Goal: Task Accomplishment & Management: Manage account settings

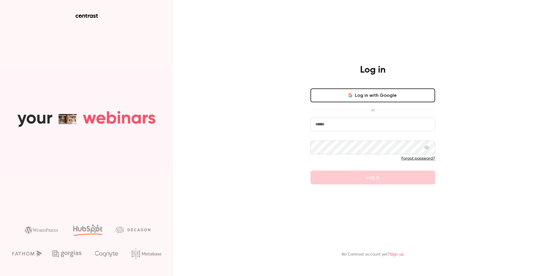
click at [327, 126] on input "email" at bounding box center [372, 125] width 125 height 14
paste input "**********"
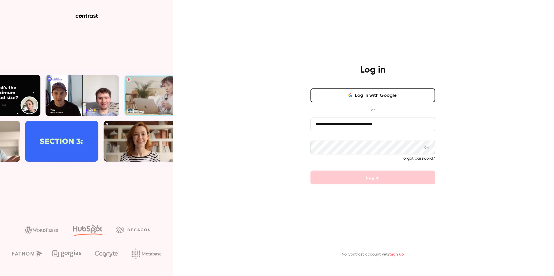
type input "**********"
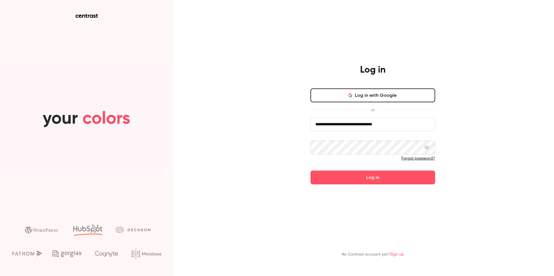
click at [369, 171] on button "Log in" at bounding box center [372, 178] width 125 height 14
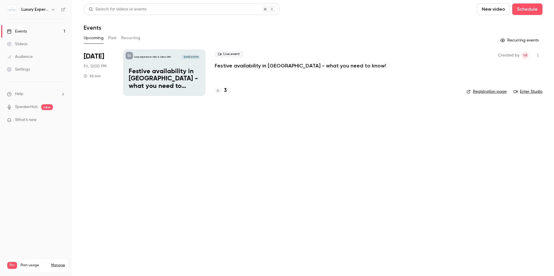
click at [21, 67] on div "Settings" at bounding box center [18, 70] width 23 height 6
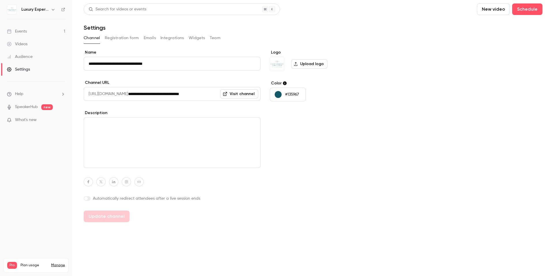
drag, startPoint x: 172, startPoint y: 38, endPoint x: 171, endPoint y: 41, distance: 3.0
click at [172, 38] on button "Integrations" at bounding box center [172, 37] width 24 height 9
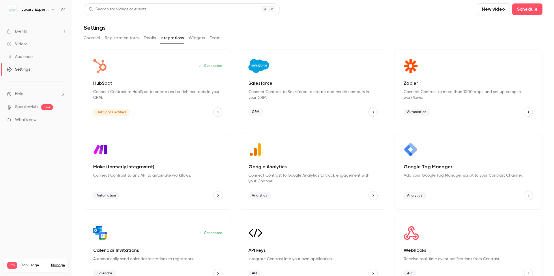
click at [215, 115] on button "HubSpot" at bounding box center [217, 112] width 9 height 9
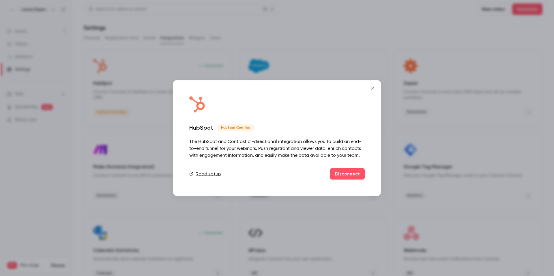
drag, startPoint x: 375, startPoint y: 87, endPoint x: 371, endPoint y: 89, distance: 3.9
click at [374, 88] on icon "Close" at bounding box center [372, 88] width 7 height 5
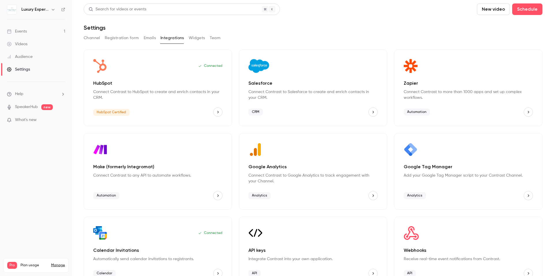
scroll to position [15, 0]
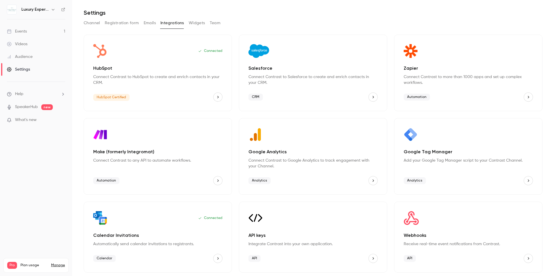
click at [185, 62] on div "Connected HubSpot Connect Contrast to HubSpot to create and enrich contacts in …" at bounding box center [158, 73] width 148 height 77
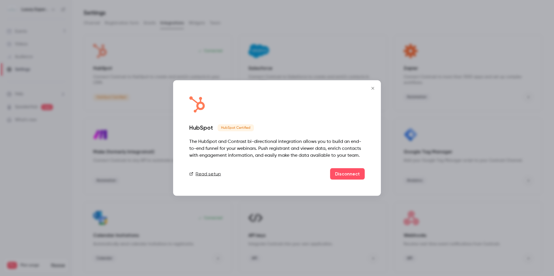
drag, startPoint x: 170, startPoint y: 76, endPoint x: 165, endPoint y: 72, distance: 6.5
click at [170, 76] on div at bounding box center [277, 138] width 554 height 276
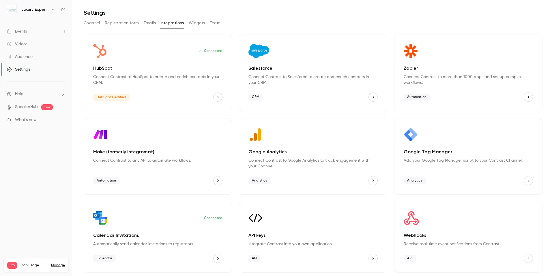
click at [140, 60] on div "Connected HubSpot Connect Contrast to HubSpot to create and enrich contacts in …" at bounding box center [158, 73] width 148 height 77
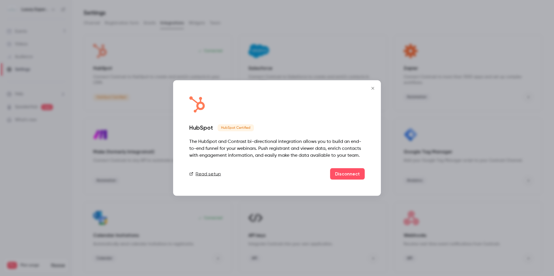
click at [107, 65] on div at bounding box center [277, 138] width 554 height 276
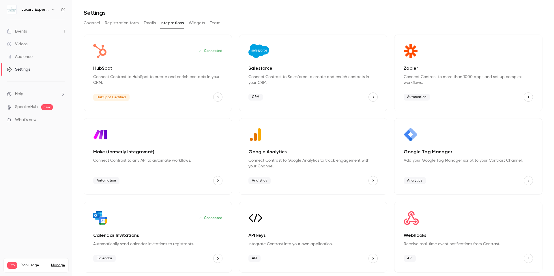
click at [21, 71] on div "Settings" at bounding box center [18, 70] width 23 height 6
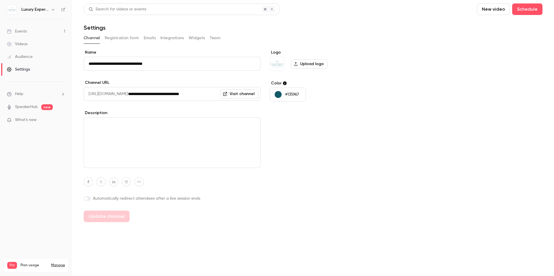
click at [26, 69] on div "Settings" at bounding box center [18, 70] width 23 height 6
click at [178, 38] on button "Integrations" at bounding box center [172, 37] width 24 height 9
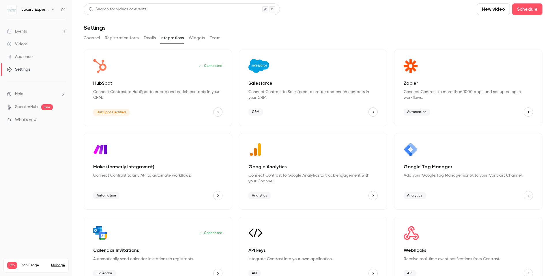
click at [218, 114] on icon "HubSpot" at bounding box center [218, 112] width 4 height 4
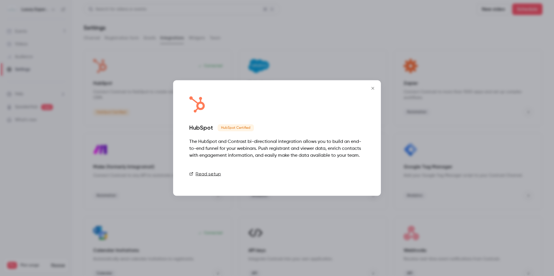
click at [343, 174] on button "Disconnect" at bounding box center [347, 174] width 35 height 12
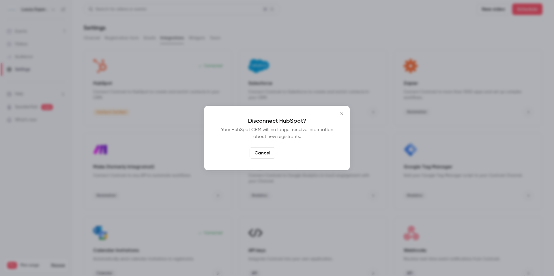
click at [289, 154] on button "Confirm" at bounding box center [290, 153] width 27 height 12
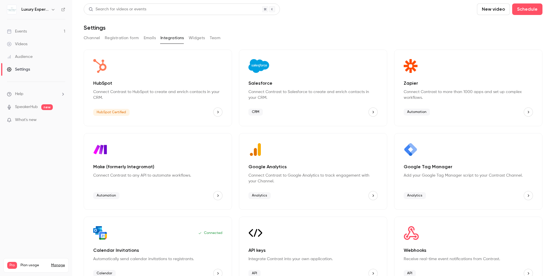
click at [219, 113] on icon "HubSpot" at bounding box center [218, 112] width 4 height 4
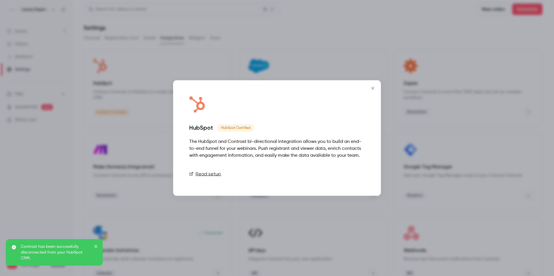
click at [349, 177] on link "Connect" at bounding box center [350, 174] width 29 height 12
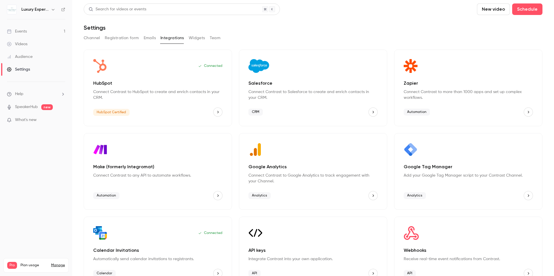
click at [33, 31] on link "Events 1" at bounding box center [36, 31] width 72 height 13
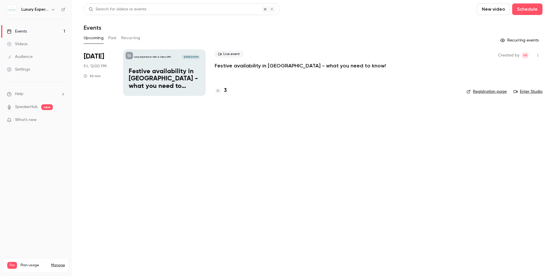
click at [537, 55] on icon "button" at bounding box center [537, 55] width 1 height 3
click at [503, 74] on li "Share" at bounding box center [510, 70] width 62 height 15
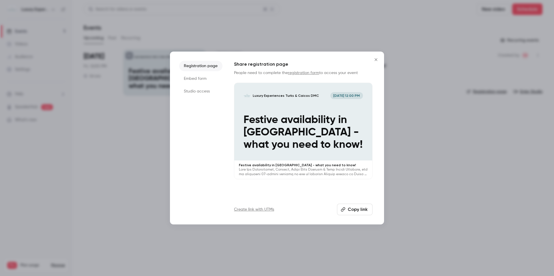
click at [375, 58] on icon "Close" at bounding box center [375, 59] width 7 height 5
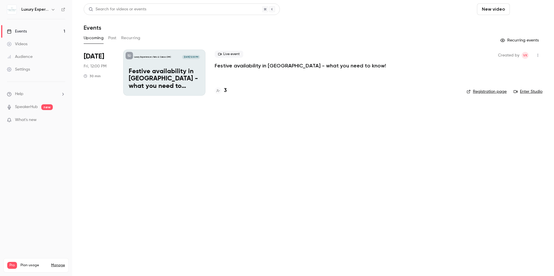
click at [528, 9] on button "Schedule" at bounding box center [527, 9] width 30 height 12
click at [503, 27] on div "One time event" at bounding box center [515, 25] width 44 height 6
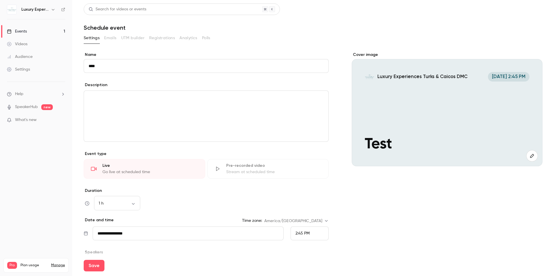
type input "****"
drag, startPoint x: 129, startPoint y: 75, endPoint x: 129, endPoint y: 72, distance: 3.6
click at [129, 73] on div "**********" at bounding box center [206, 175] width 245 height 246
click at [129, 69] on input "****" at bounding box center [206, 66] width 245 height 14
type input "*******"
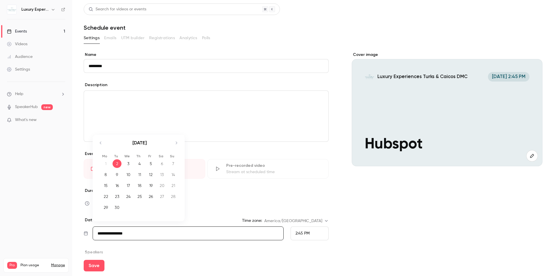
click at [122, 237] on input "**********" at bounding box center [188, 234] width 191 height 14
drag, startPoint x: 152, startPoint y: 184, endPoint x: 153, endPoint y: 214, distance: 29.4
click at [152, 184] on div "19" at bounding box center [150, 185] width 9 height 9
type input "**********"
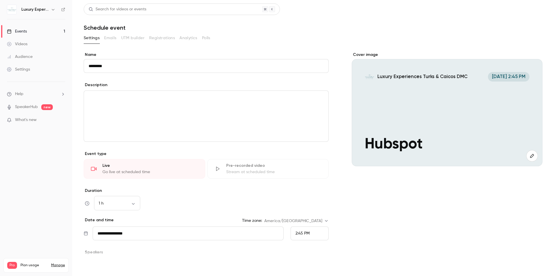
click at [96, 265] on button "Save" at bounding box center [94, 266] width 21 height 12
type input "**********"
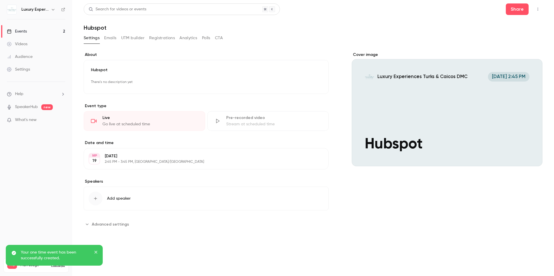
click at [115, 40] on button "Emails" at bounding box center [110, 37] width 12 height 9
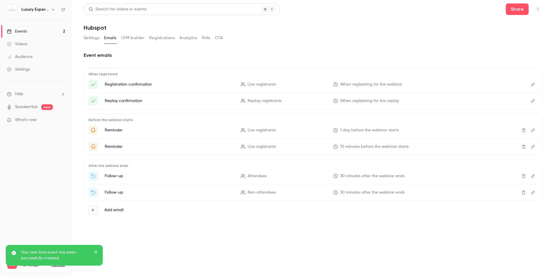
click at [135, 40] on button "UTM builder" at bounding box center [132, 37] width 23 height 9
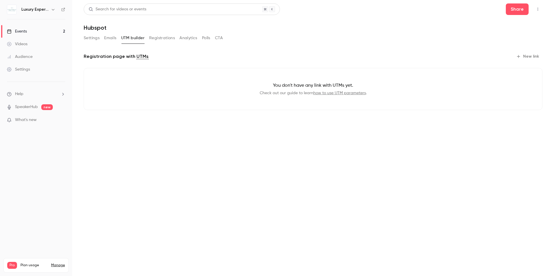
click at [532, 56] on button "New link" at bounding box center [528, 56] width 29 height 9
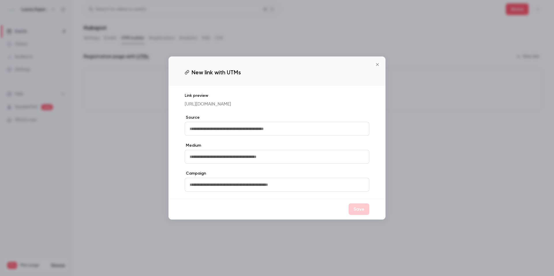
click at [206, 128] on input "text" at bounding box center [277, 129] width 185 height 14
click at [376, 63] on icon "Close" at bounding box center [377, 64] width 7 height 5
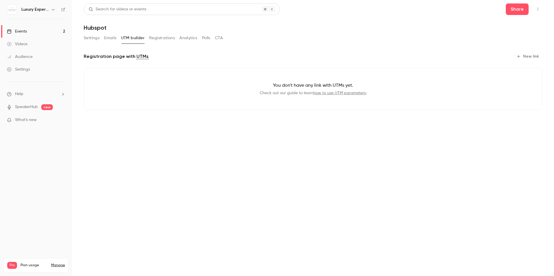
click at [164, 38] on button "Registrations" at bounding box center [162, 37] width 26 height 9
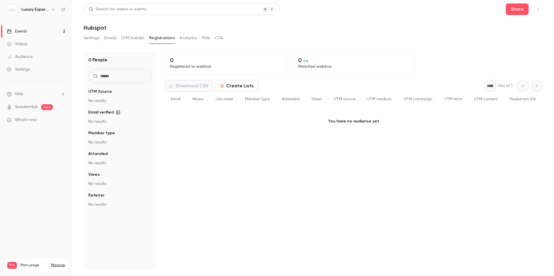
click at [185, 39] on button "Analytics" at bounding box center [188, 37] width 18 height 9
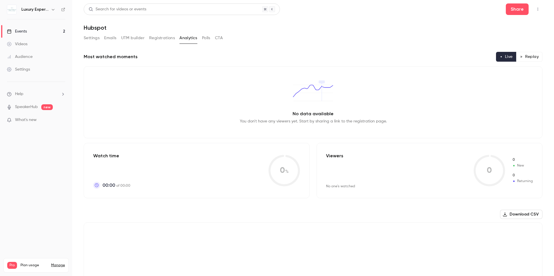
drag, startPoint x: 166, startPoint y: 40, endPoint x: 163, endPoint y: 40, distance: 3.2
click at [166, 40] on button "Registrations" at bounding box center [162, 37] width 26 height 9
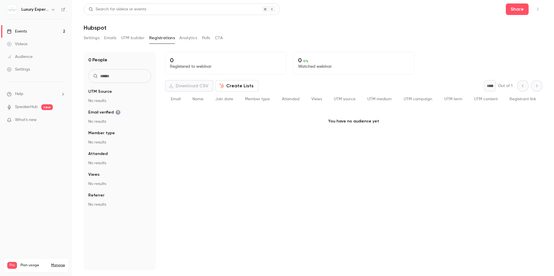
click at [27, 30] on link "Events 2" at bounding box center [36, 31] width 72 height 13
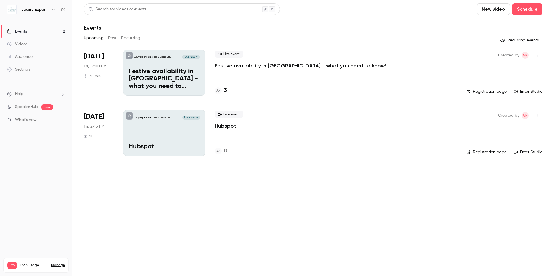
drag, startPoint x: 235, startPoint y: 62, endPoint x: 232, endPoint y: 63, distance: 3.0
click at [235, 62] on p "Festive availability in [GEOGRAPHIC_DATA] - what you need to know!" at bounding box center [300, 65] width 171 height 7
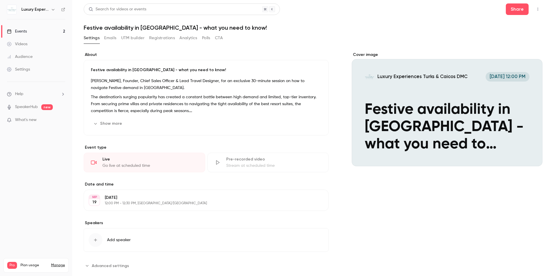
click at [163, 40] on button "Registrations" at bounding box center [162, 37] width 26 height 9
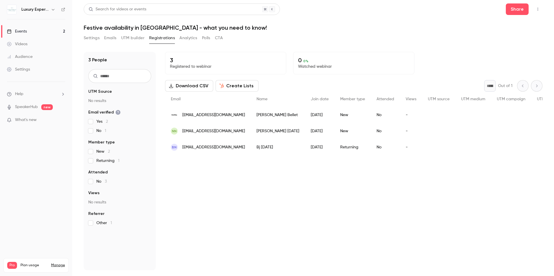
click at [234, 86] on button "Create Lists" at bounding box center [236, 86] width 43 height 12
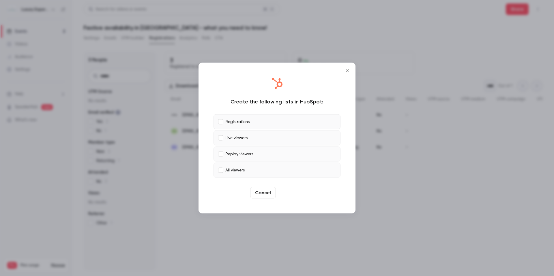
click at [287, 194] on button "Create" at bounding box center [291, 193] width 26 height 12
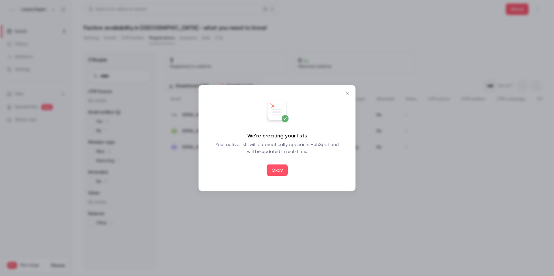
click at [279, 171] on button "Okay" at bounding box center [276, 171] width 21 height 12
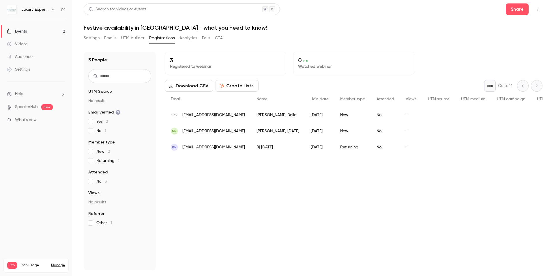
click at [263, 134] on div "[DATE][PERSON_NAME][DATE]" at bounding box center [278, 131] width 54 height 16
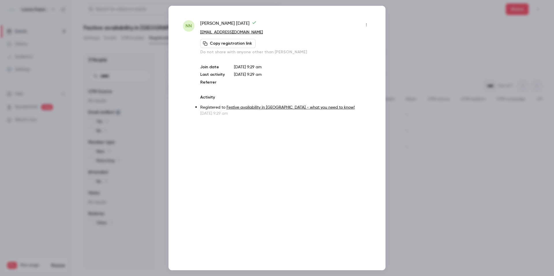
click at [415, 87] on div at bounding box center [277, 138] width 554 height 276
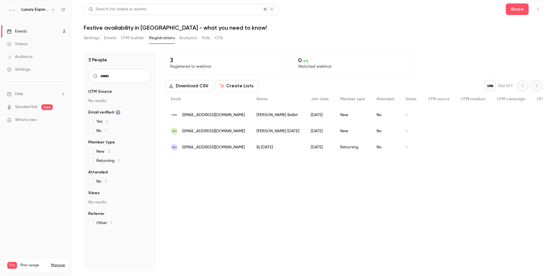
click at [172, 131] on span "nn" at bounding box center [174, 131] width 5 height 5
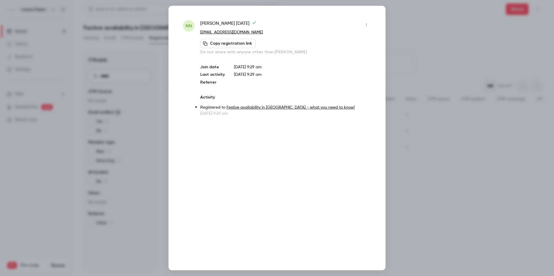
click at [370, 24] on div "nn [DATE][PERSON_NAME][DATE] [PERSON_NAME][EMAIL_ADDRESS][DOMAIN_NAME] Copy reg…" at bounding box center [276, 138] width 217 height 265
click at [366, 25] on icon "button" at bounding box center [366, 25] width 5 height 4
click at [383, 16] on div at bounding box center [277, 138] width 554 height 276
click at [375, 18] on div "nn [DATE][PERSON_NAME][DATE] [PERSON_NAME][EMAIL_ADDRESS][DOMAIN_NAME] Copy reg…" at bounding box center [276, 138] width 217 height 265
drag, startPoint x: 410, startPoint y: 33, endPoint x: 420, endPoint y: 97, distance: 64.4
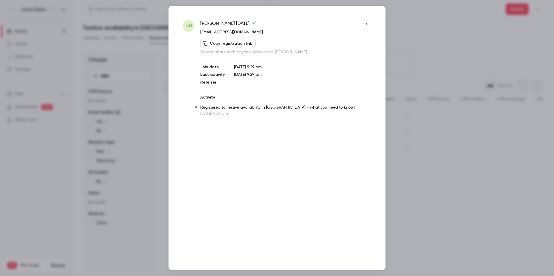
click at [410, 34] on div at bounding box center [277, 138] width 554 height 276
